Goal: Information Seeking & Learning: Learn about a topic

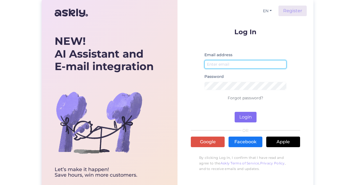
type input "[EMAIL_ADDRESS][PERSON_NAME][DOMAIN_NAME]"
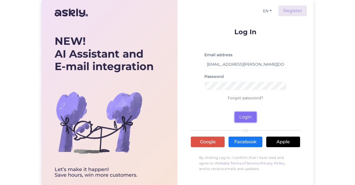
click at [245, 116] on button "Login" at bounding box center [246, 117] width 22 height 11
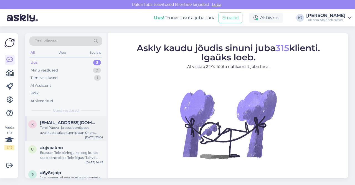
click at [81, 134] on div "Tere! Päeva- ja sessioonõppes avalikustatakse tunniplaan üheks sessiooniks [PER…" at bounding box center [71, 130] width 63 height 10
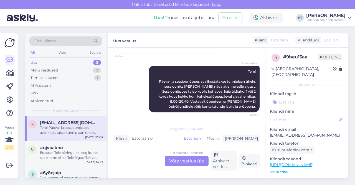
scroll to position [5, 0]
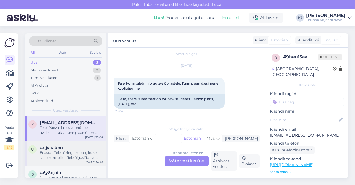
click at [70, 149] on div "#ujvpakno" at bounding box center [71, 147] width 63 height 5
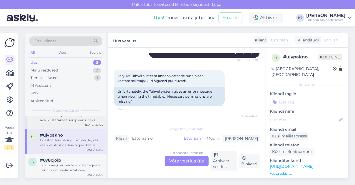
scroll to position [0, 0]
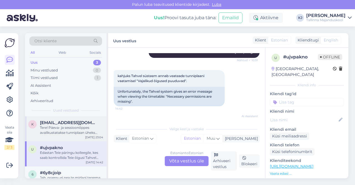
click at [70, 131] on div "Tere! Päeva- ja sessioonõppes avalikustatakse tunniplaan üheks sessiooniks [PER…" at bounding box center [71, 130] width 63 height 10
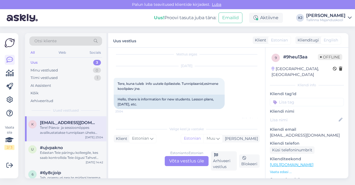
scroll to position [60, 0]
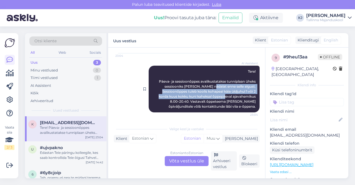
drag, startPoint x: 219, startPoint y: 86, endPoint x: 227, endPoint y: 96, distance: 12.4
click at [227, 96] on span "Tere! Päeva- ja sessioonõppes avalikustatakse tunniplaan üheks sessiooniks [PER…" at bounding box center [208, 88] width 98 height 39
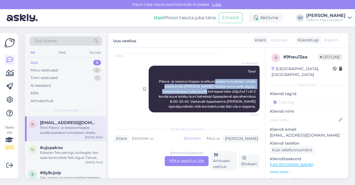
drag, startPoint x: 211, startPoint y: 80, endPoint x: 209, endPoint y: 91, distance: 11.3
click at [209, 91] on span "Tere! Päeva- ja sessioonõppes avalikustatakse tunniplaan üheks sessiooniks [PER…" at bounding box center [208, 88] width 98 height 39
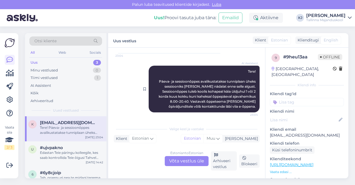
scroll to position [0, 0]
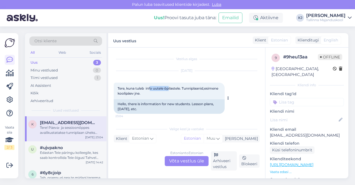
click at [170, 88] on span "Tere, kuna tuleb info uutele õpilastele. Tunniplaanid,esimene koolipäev jne." at bounding box center [169, 90] width 102 height 9
drag, startPoint x: 164, startPoint y: 90, endPoint x: 151, endPoint y: 90, distance: 13.9
click at [151, 90] on div "Tere, kuna tuleb info uutele õpilastele. Tunniplaanid,esimene koolipäev jne. 23…" at bounding box center [169, 90] width 111 height 17
click at [149, 92] on div "Tere, kuna tuleb info uutele õpilastele. Tunniplaanid,esimene koolipäev jne. 23…" at bounding box center [169, 90] width 111 height 17
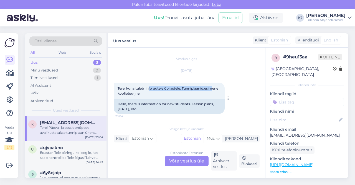
click at [147, 96] on div "Tere, kuna tuleb info uutele õpilastele. Tunniplaanid,esimene koolipäev jne. 23…" at bounding box center [169, 90] width 111 height 17
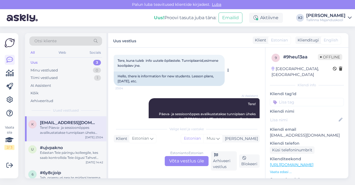
scroll to position [56, 0]
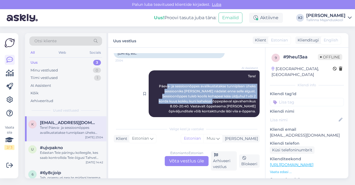
drag, startPoint x: 161, startPoint y: 86, endPoint x: 217, endPoint y: 103, distance: 58.8
click at [217, 103] on span "Tere! Päeva- ja sessioonõppes avalikustatakse tunniplaan üheks sessiooniks [PER…" at bounding box center [208, 93] width 98 height 39
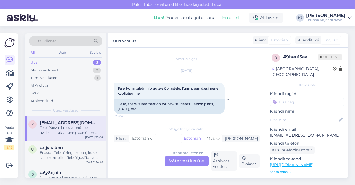
scroll to position [60, 0]
